Goal: Answer question/provide support: Share knowledge or assist other users

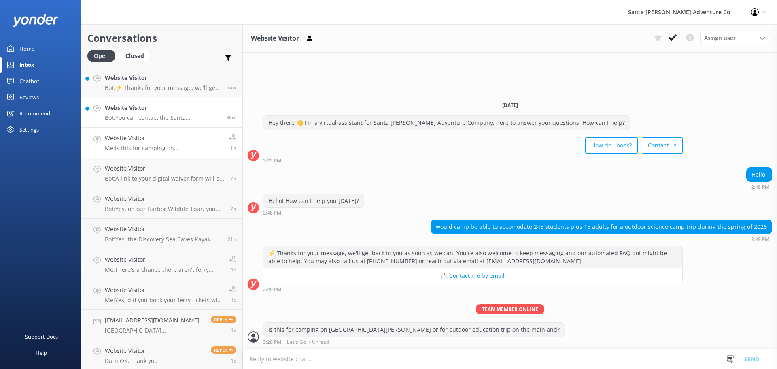
click at [138, 110] on h4 "Website Visitor" at bounding box center [162, 107] width 115 height 9
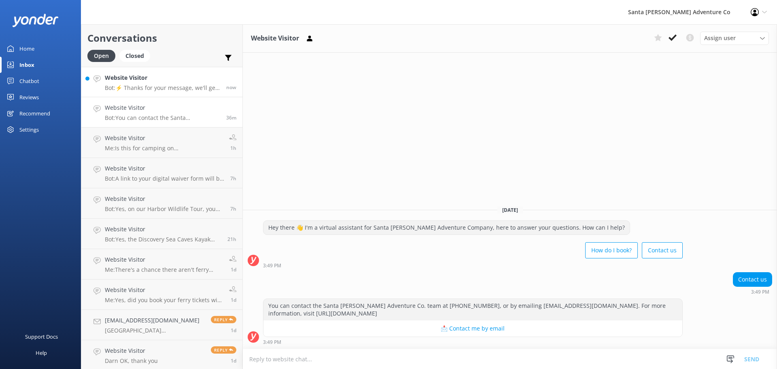
click at [131, 88] on p "Bot: ⚡ Thanks for your message, we'll get back to you as soon as we can. You're…" at bounding box center [162, 87] width 115 height 7
click at [283, 361] on textarea at bounding box center [510, 359] width 534 height 20
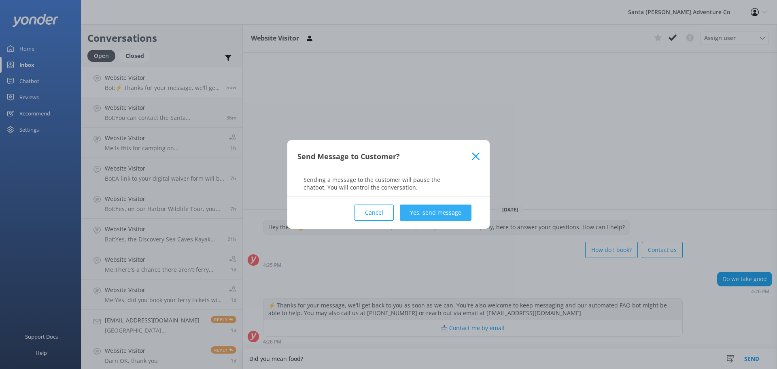
type textarea "Did you mean food?"
click at [422, 212] on button "Yes, send message" at bounding box center [436, 212] width 72 height 16
